Goal: Check status: Check status

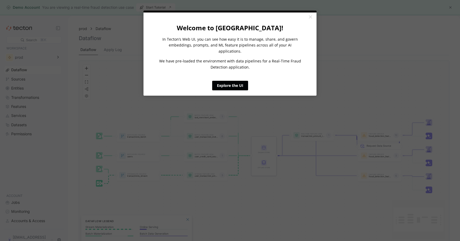
click at [232, 82] on link "Explore the UI" at bounding box center [230, 86] width 36 height 10
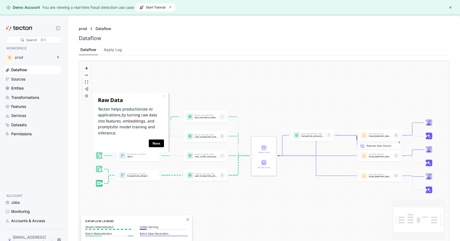
click at [448, 8] on button "button" at bounding box center [450, 7] width 6 height 6
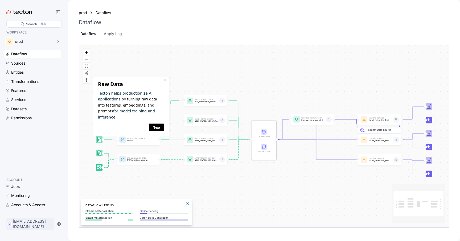
click at [46, 229] on div "Y yukey@uchicago.edu" at bounding box center [30, 224] width 48 height 13
click at [109, 37] on div "Apply Log" at bounding box center [112, 34] width 21 height 10
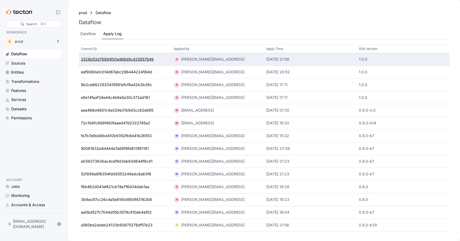
click at [108, 62] on div "2528b53d78894fd1a466d9c425857949" at bounding box center [117, 60] width 73 height 6
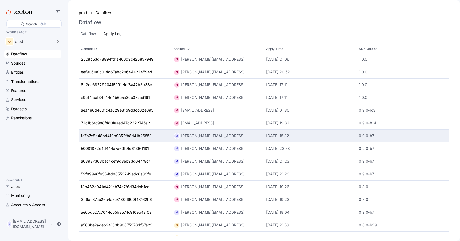
scroll to position [9, 0]
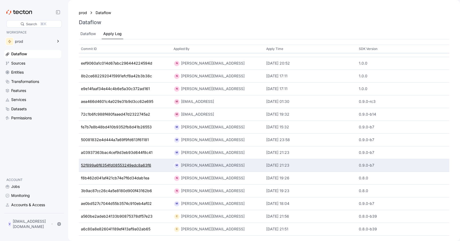
click at [130, 166] on div "52f899a6f6354fd08553249edc8a63f6" at bounding box center [116, 166] width 70 height 6
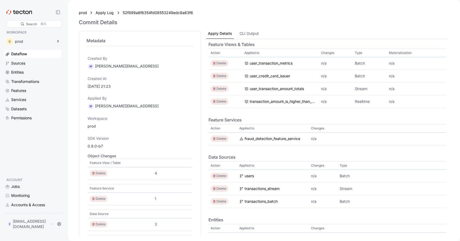
click at [248, 31] on div "Apply Details CLI Output Feature Views & Tables Action Applied to Changes Type …" at bounding box center [327, 133] width 244 height 205
click at [248, 35] on div "CLI Output" at bounding box center [248, 34] width 19 height 6
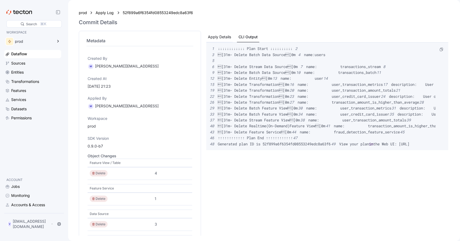
click at [209, 34] on div "Apply Details" at bounding box center [219, 37] width 23 height 6
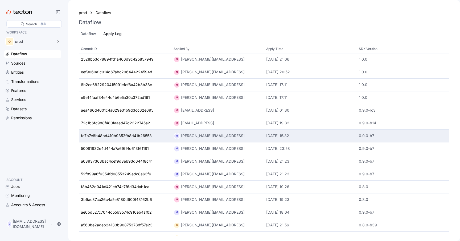
scroll to position [9, 0]
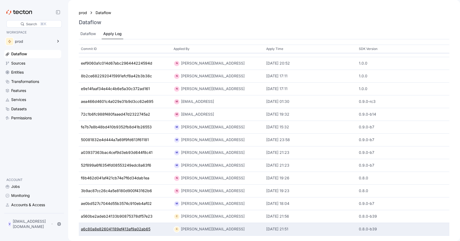
click at [125, 227] on div "a6c80a8e826041189ef413af9a02ab65" at bounding box center [115, 230] width 69 height 6
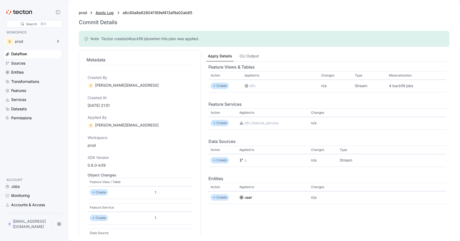
click at [110, 12] on div "Apply Log" at bounding box center [104, 13] width 19 height 6
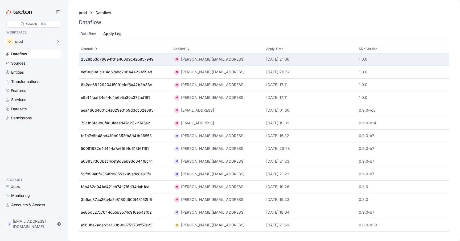
click at [131, 61] on div "2528b53d78894fd1a466d9c425857949" at bounding box center [117, 60] width 73 height 6
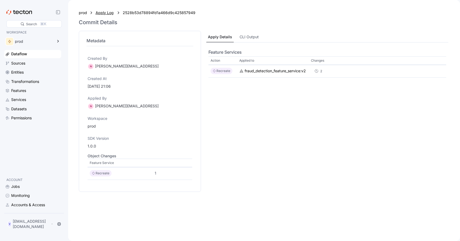
click at [101, 12] on div "Apply Log" at bounding box center [104, 13] width 19 height 6
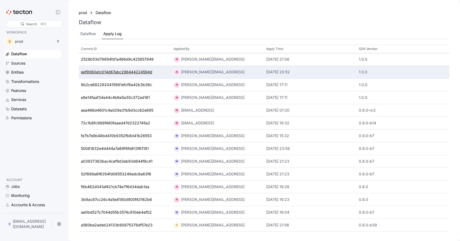
click at [101, 72] on div "eef9060a1c014d67abc296444224594d" at bounding box center [116, 72] width 71 height 6
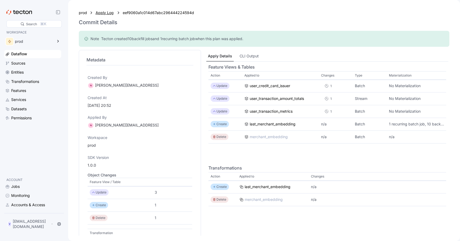
click at [107, 14] on div "Apply Log" at bounding box center [104, 13] width 19 height 6
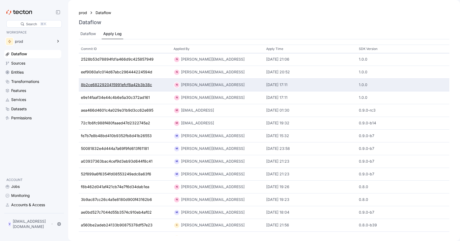
click at [104, 85] on div "8b2ce6822920415991efcf8a42b3b38c" at bounding box center [116, 85] width 71 height 6
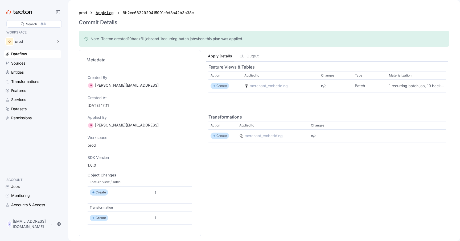
click at [104, 14] on div "Apply Log" at bounding box center [104, 13] width 19 height 6
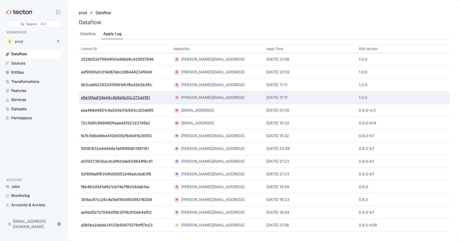
click at [101, 96] on div "e9e14faaf34e44c4b6e5a30c372ad161" at bounding box center [115, 98] width 69 height 6
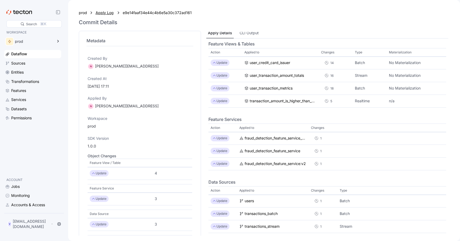
click at [106, 14] on div "Apply Log" at bounding box center [104, 13] width 19 height 6
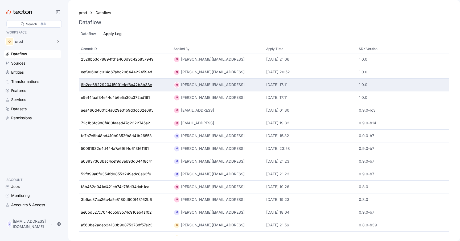
click at [103, 83] on div "8b2ce6822920415991efcf8a42b3b38c" at bounding box center [116, 85] width 71 height 6
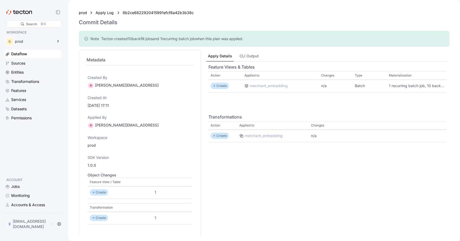
click at [148, 38] on span "10 backfill job s" at bounding box center [140, 38] width 25 height 5
click at [132, 57] on h4 "Metadata" at bounding box center [139, 60] width 107 height 6
click at [18, 190] on div "Jobs" at bounding box center [15, 187] width 9 height 6
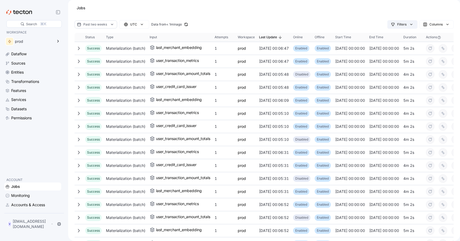
click at [404, 26] on div "Filters" at bounding box center [401, 24] width 9 height 5
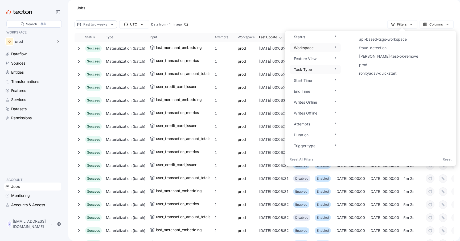
click at [317, 70] on div "Task Type" at bounding box center [314, 69] width 51 height 9
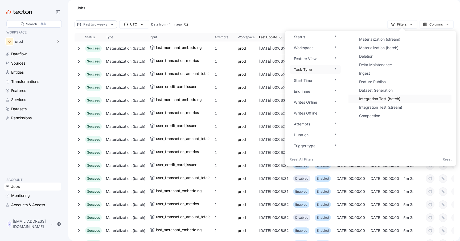
click at [369, 98] on div "Integration Test (batch)" at bounding box center [403, 99] width 89 height 6
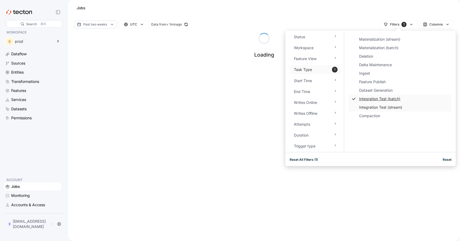
click at [368, 109] on div "Integration Test (stream)" at bounding box center [403, 107] width 89 height 6
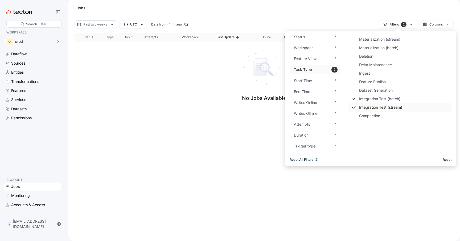
click at [338, 184] on div "Past two weeks UTC Data from < 1min ago Filters 2 Columns Sorting This table co…" at bounding box center [264, 130] width 392 height 221
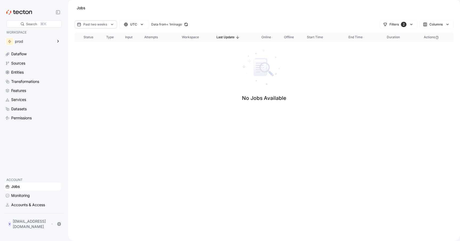
click at [114, 26] on icon at bounding box center [111, 24] width 5 height 5
click at [105, 38] on div "Custom" at bounding box center [93, 41] width 45 height 8
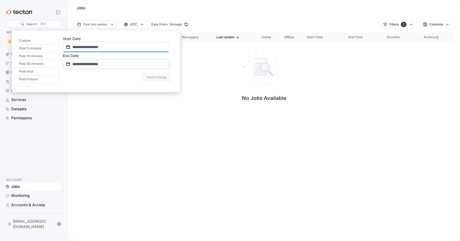
click at [114, 45] on input "**********" at bounding box center [116, 47] width 106 height 11
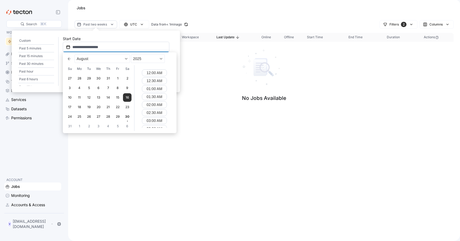
scroll to position [107, 0]
click at [72, 57] on button "Previous Month" at bounding box center [69, 59] width 9 height 9
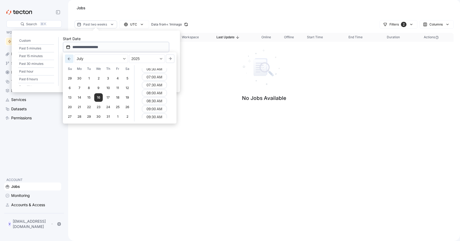
scroll to position [89, 0]
click at [72, 57] on button "Previous Month" at bounding box center [69, 59] width 9 height 9
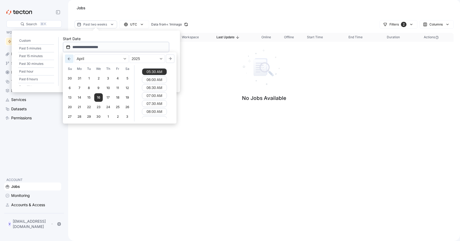
click at [72, 57] on button "Previous Month" at bounding box center [69, 59] width 9 height 9
type input "**********"
click at [72, 57] on div "February 2025" at bounding box center [119, 58] width 94 height 13
click at [47, 75] on div "Past hour" at bounding box center [36, 72] width 36 height 8
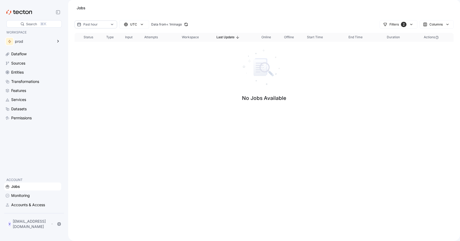
click at [101, 23] on div "Past hour" at bounding box center [95, 24] width 25 height 5
click at [82, 84] on div "Past 6 months" at bounding box center [93, 82] width 45 height 8
click at [36, 56] on div "Dataflow" at bounding box center [35, 54] width 49 height 6
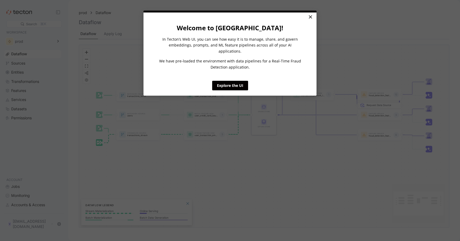
click at [309, 18] on link "×" at bounding box center [309, 18] width 9 height 10
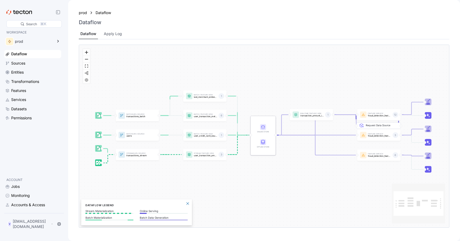
drag, startPoint x: 290, startPoint y: 55, endPoint x: 290, endPoint y: 76, distance: 20.5
click at [290, 76] on div "Batch Data Source transactions_batch Stream Data Source transactions_stream Bat…" at bounding box center [264, 136] width 370 height 183
click at [120, 40] on div "prod Dataflow Dataflow Dataflow Apply Log" at bounding box center [263, 23] width 383 height 39
click at [118, 36] on div "Apply Log" at bounding box center [113, 34] width 18 height 6
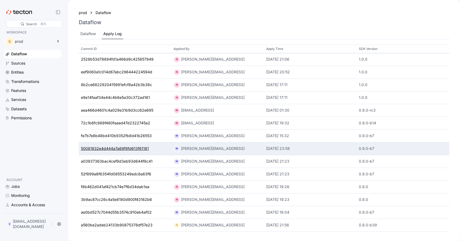
scroll to position [9, 0]
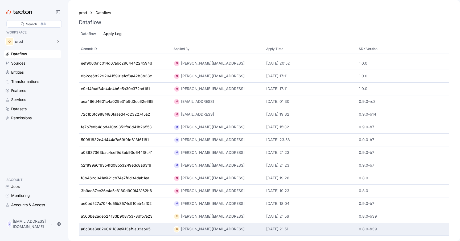
click at [139, 231] on div "a6c80a8e826041189ef413af9a02ab65" at bounding box center [115, 230] width 69 height 6
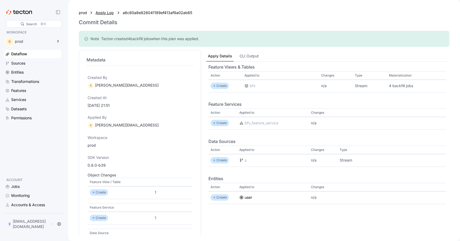
click at [109, 10] on div "Apply Log" at bounding box center [104, 13] width 19 height 6
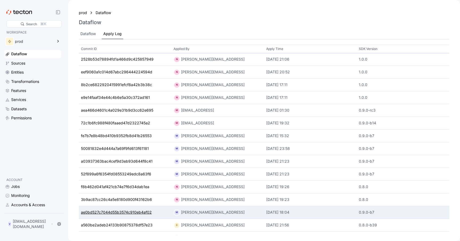
click at [136, 212] on div "ae0bd527c7044d55b3574c910eb4af02" at bounding box center [116, 213] width 71 height 6
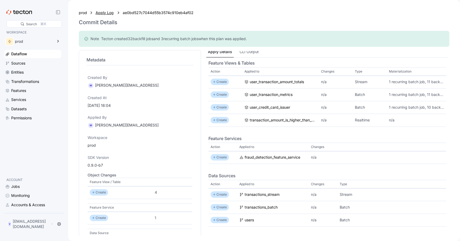
click at [111, 12] on div "Apply Log" at bounding box center [104, 13] width 19 height 6
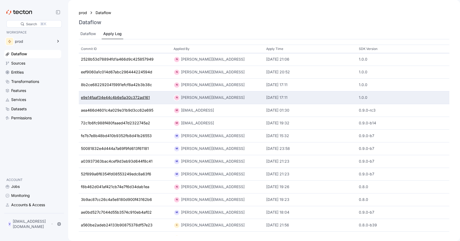
click at [147, 98] on div "e9e14faaf34e44c4b6e5a30c372ad161" at bounding box center [115, 98] width 69 height 6
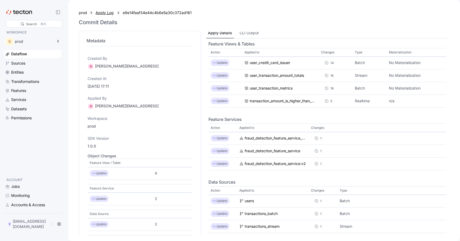
click at [104, 14] on div "Apply Log" at bounding box center [104, 13] width 19 height 6
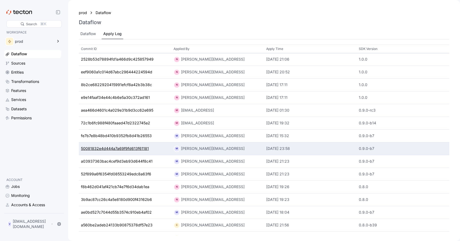
scroll to position [9, 0]
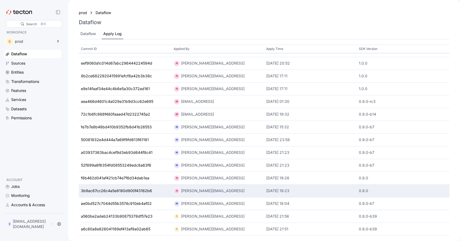
click at [110, 195] on div "3b9ac87cc26c4a5e8180d900f43162b6" at bounding box center [125, 191] width 93 height 13
click at [110, 193] on div "3b9ac87cc26c4a5e8180d900f43162b6" at bounding box center [116, 191] width 71 height 6
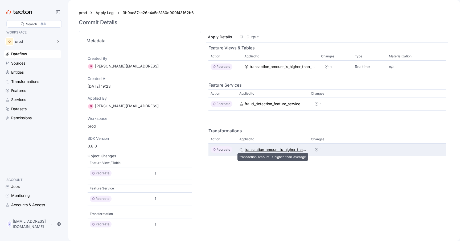
click at [280, 148] on div "transaction_amount_is_higher_than_average" at bounding box center [275, 150] width 62 height 6
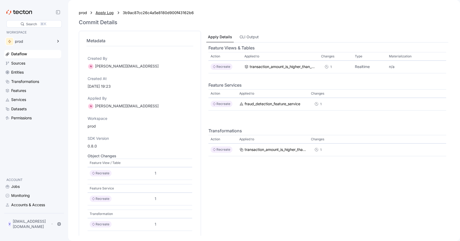
click at [100, 15] on div "Apply Log" at bounding box center [104, 13] width 19 height 6
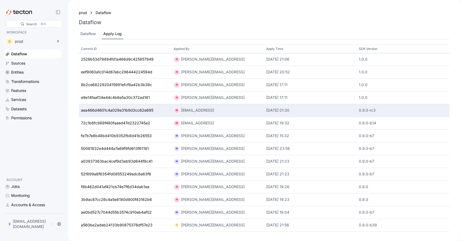
scroll to position [9, 0]
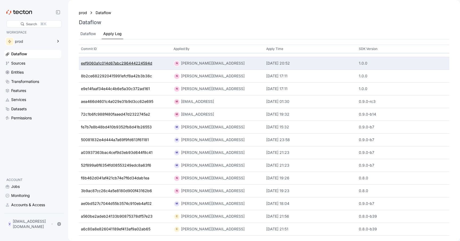
click at [123, 65] on div "eef9060a1c014d67abc296444224594d" at bounding box center [116, 64] width 71 height 6
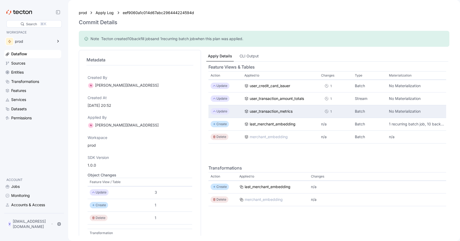
click at [326, 114] on div "1" at bounding box center [328, 111] width 15 height 7
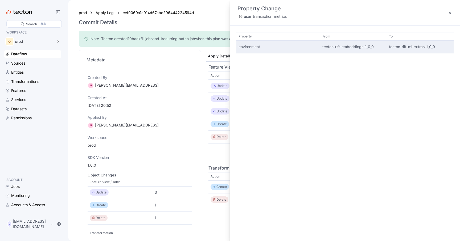
click at [260, 47] on div "environment" at bounding box center [278, 47] width 80 height 6
click at [332, 48] on div "tecton-rift-embeddings-1_0_0" at bounding box center [353, 47] width 63 height 6
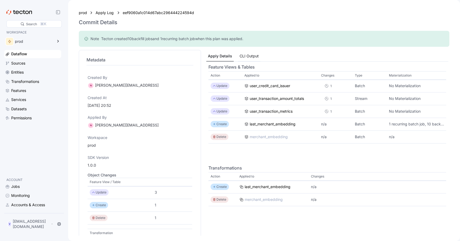
click at [251, 57] on div "CLI Output" at bounding box center [248, 56] width 19 height 6
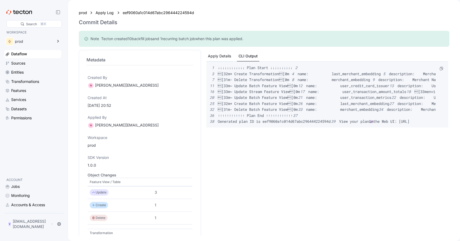
click at [217, 55] on div "Apply Details" at bounding box center [219, 56] width 23 height 6
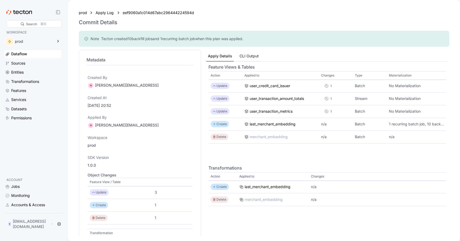
click at [245, 52] on div "CLI Output" at bounding box center [249, 56] width 22 height 10
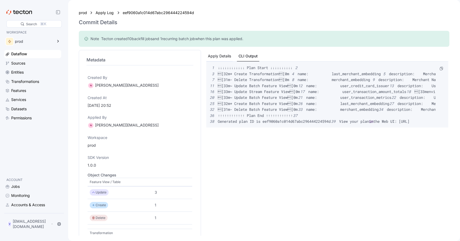
click at [223, 53] on div "Apply Details" at bounding box center [219, 56] width 23 height 6
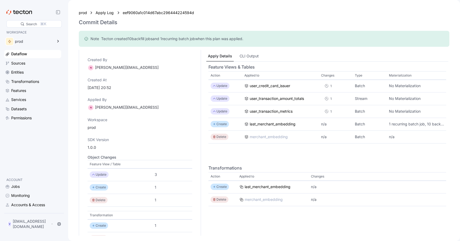
scroll to position [39, 0]
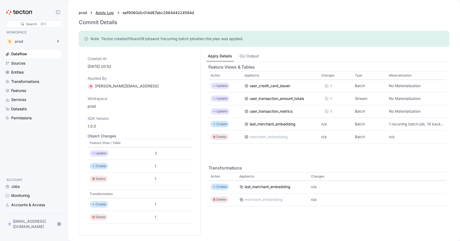
click at [103, 13] on div "Apply Log" at bounding box center [104, 13] width 19 height 6
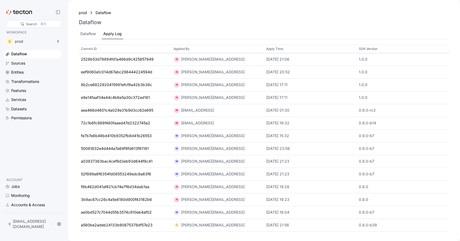
scroll to position [9, 0]
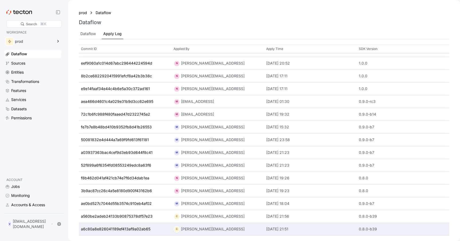
click at [135, 225] on div "a6c80a8e826041189ef413af9a02ab65" at bounding box center [125, 229] width 93 height 13
click at [135, 226] on div "a6c80a8e826041189ef413af9a02ab65" at bounding box center [125, 229] width 93 height 13
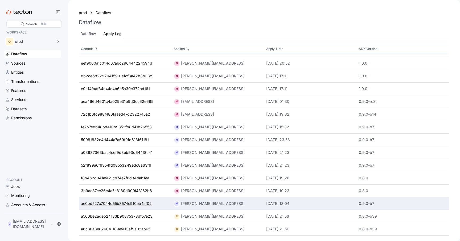
click at [134, 207] on div "ae0bd527c7044d55b3574c910eb4af02" at bounding box center [116, 204] width 71 height 6
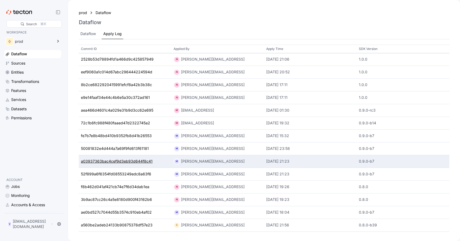
click at [101, 164] on div "a03937363bac4cef9d3eb93d644f8c41" at bounding box center [117, 162] width 72 height 6
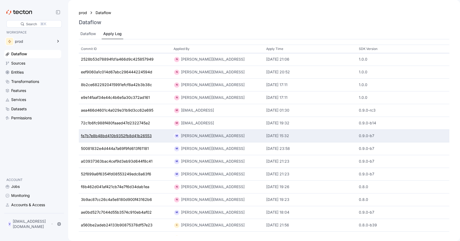
click at [91, 137] on div "fe7b7e8b48bd410b9352fb8d41b26553" at bounding box center [116, 136] width 71 height 6
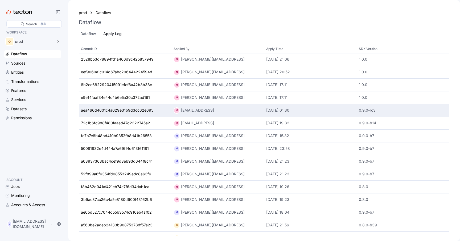
click at [93, 115] on div "aea466d4601c4a029e31b9d3cc62e695" at bounding box center [125, 110] width 93 height 13
click at [94, 113] on div "aea466d4601c4a029e31b9d3cc62e695" at bounding box center [117, 111] width 72 height 6
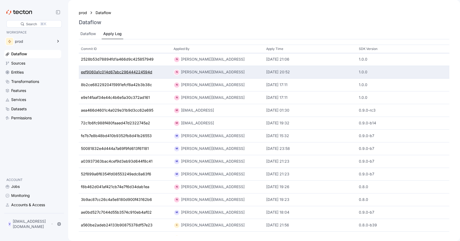
click at [123, 73] on div "eef9060a1c014d67abc296444224594d" at bounding box center [116, 72] width 71 height 6
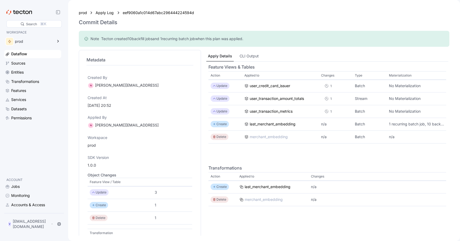
drag, startPoint x: 101, startPoint y: 37, endPoint x: 258, endPoint y: 38, distance: 157.2
click at [258, 38] on div "Note Tecton created 10 backfill job s and 1 recurring batch job when this plan …" at bounding box center [264, 38] width 362 height 7
copy p "Tecton created 10 backfill job s and 1 recurring batch job when this plan was a…"
click at [300, 6] on div "prod Apply Log eef9060a1c014d67abc296444224594d Commit Details" at bounding box center [263, 17] width 383 height 26
click at [22, 190] on div "Jobs" at bounding box center [35, 187] width 49 height 6
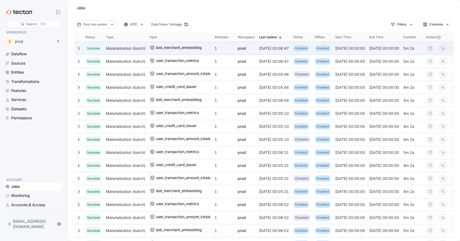
click at [128, 53] on div "Materialization (batch)" at bounding box center [126, 48] width 44 height 11
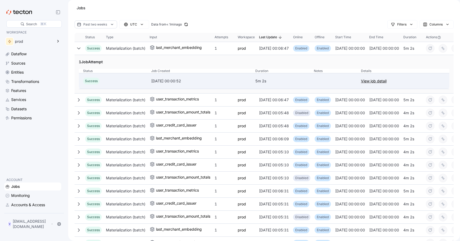
click at [369, 79] on link "View job detail" at bounding box center [374, 81] width 26 height 6
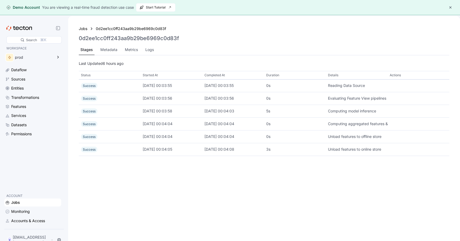
click at [449, 8] on button "button" at bounding box center [450, 7] width 6 height 6
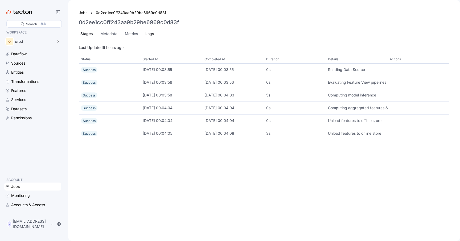
click at [147, 30] on div "Logs" at bounding box center [150, 34] width 12 height 10
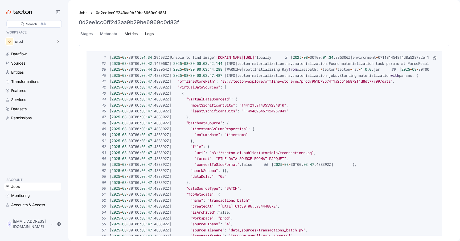
click at [132, 34] on div "Metrics" at bounding box center [130, 34] width 13 height 6
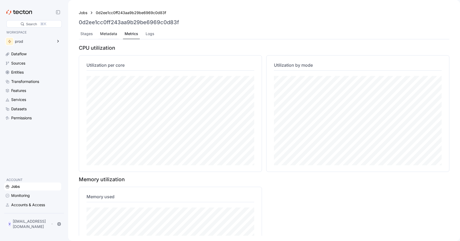
click at [112, 35] on div "Metadata" at bounding box center [108, 34] width 17 height 6
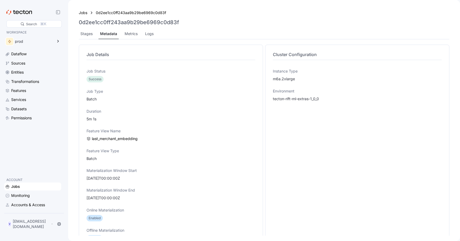
scroll to position [35, 0]
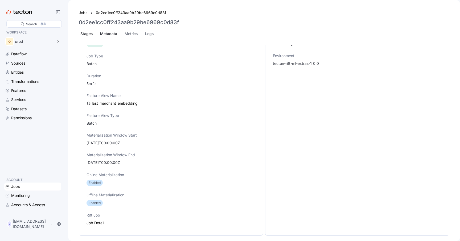
click at [88, 34] on div "Stages" at bounding box center [86, 34] width 12 height 6
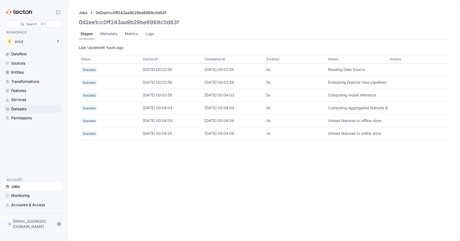
click at [23, 111] on div "Datasets" at bounding box center [18, 109] width 15 height 6
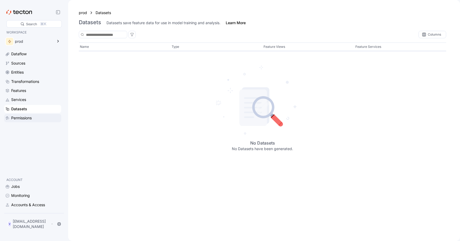
click at [23, 117] on div "Permissions" at bounding box center [21, 118] width 20 height 6
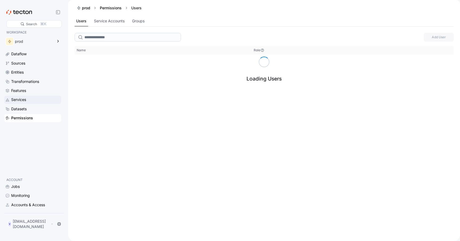
click at [23, 100] on div "Services" at bounding box center [18, 100] width 15 height 6
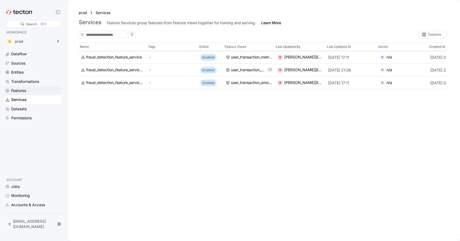
click at [24, 93] on div "Features" at bounding box center [18, 91] width 15 height 6
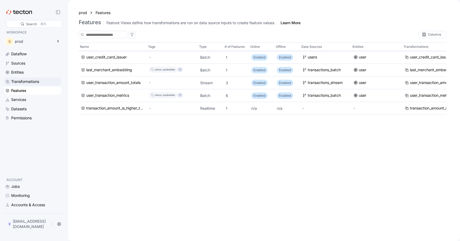
click at [24, 84] on div "Transformations" at bounding box center [25, 82] width 28 height 6
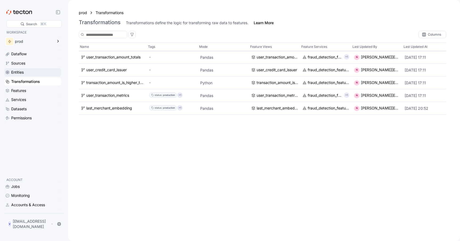
click at [26, 76] on div "Entities" at bounding box center [32, 72] width 57 height 8
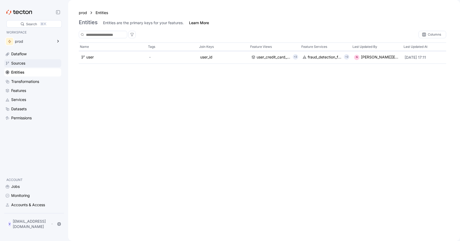
click at [27, 67] on div "Sources" at bounding box center [32, 63] width 57 height 8
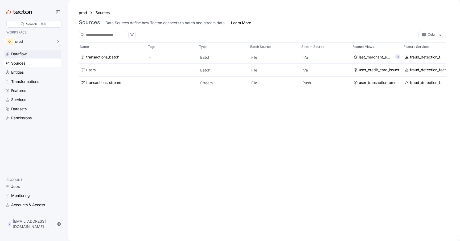
click at [27, 58] on div "Dataflow" at bounding box center [32, 54] width 57 height 8
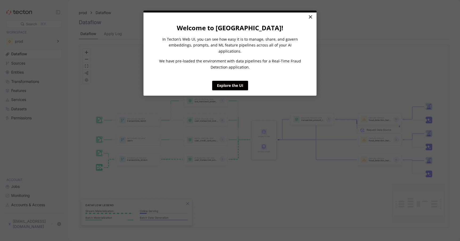
click at [311, 18] on link "×" at bounding box center [309, 18] width 9 height 10
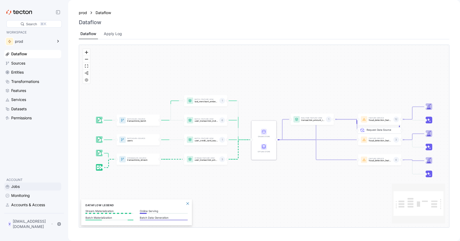
click at [23, 189] on div "Jobs" at bounding box center [35, 187] width 49 height 6
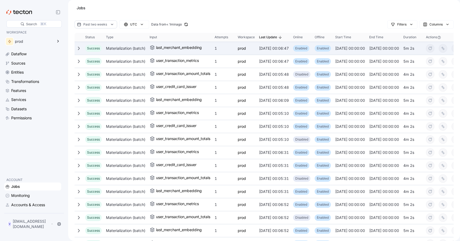
click at [355, 51] on div "[DATE] 00:00:00" at bounding box center [350, 48] width 34 height 11
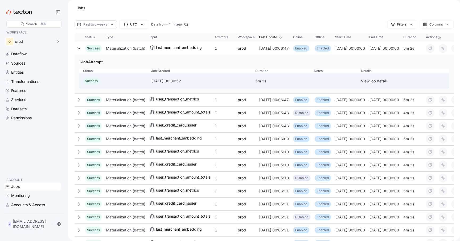
click at [385, 80] on link "View job detail" at bounding box center [374, 81] width 26 height 6
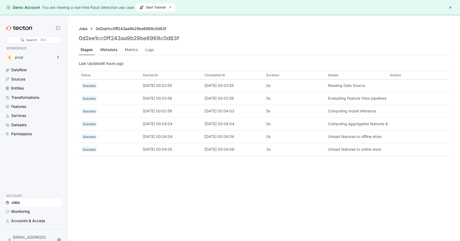
click at [109, 51] on div "Metadata" at bounding box center [108, 50] width 17 height 6
click at [147, 47] on div "Logs" at bounding box center [149, 50] width 9 height 6
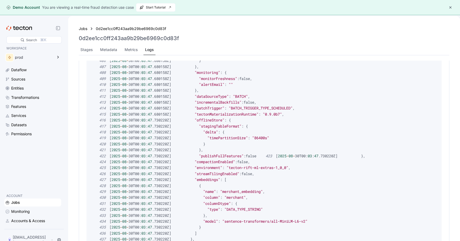
scroll to position [2193, 0]
